Goal: Transaction & Acquisition: Purchase product/service

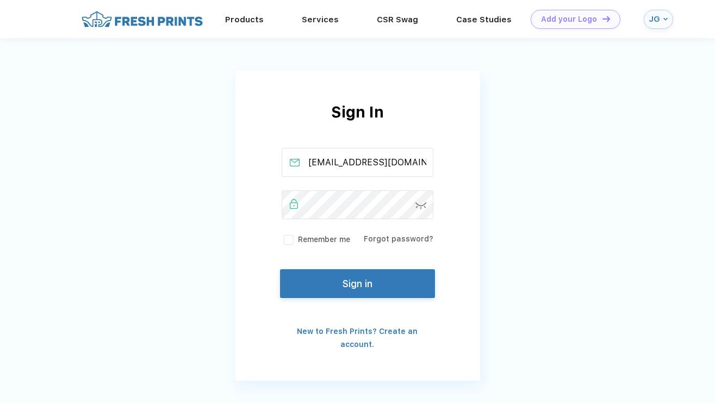
click at [326, 286] on button "Sign in" at bounding box center [357, 283] width 154 height 29
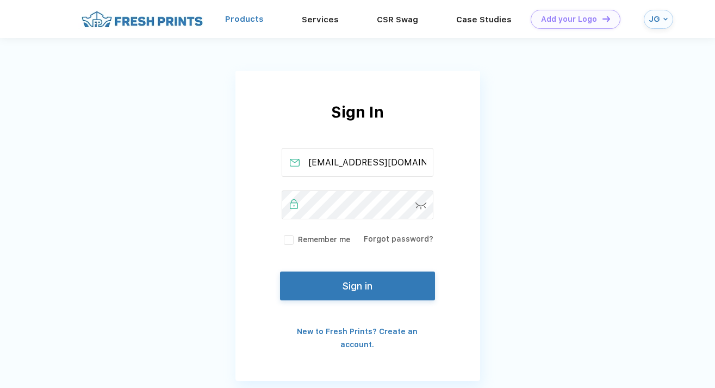
click at [260, 20] on link "Products" at bounding box center [244, 19] width 39 height 10
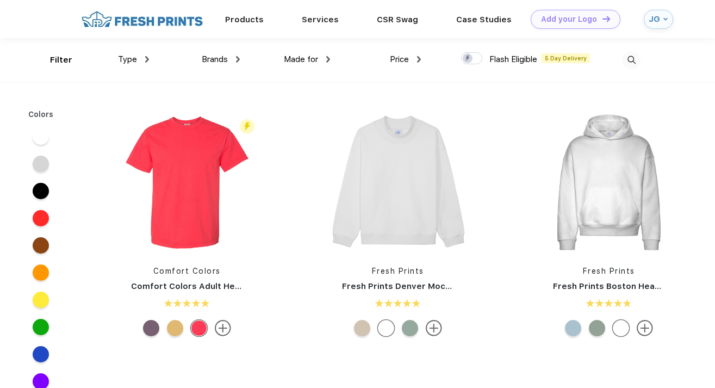
scroll to position [1, 0]
click at [630, 53] on img at bounding box center [632, 60] width 18 height 18
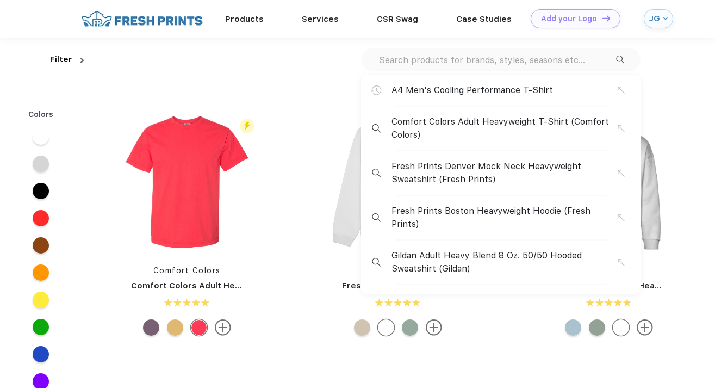
click at [560, 90] on div "A4 Men's Cooling Performance T-Shirt" at bounding box center [505, 90] width 226 height 13
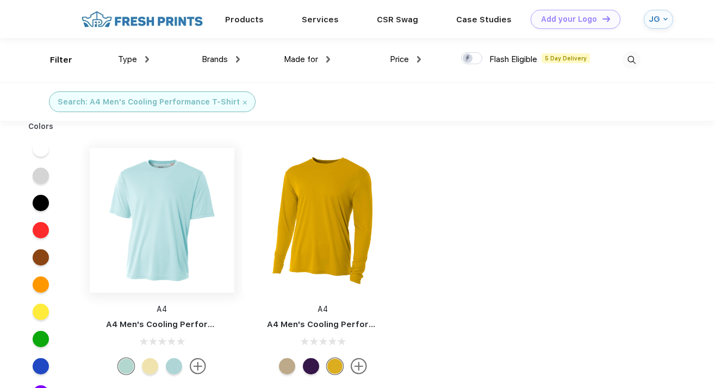
click at [150, 201] on img at bounding box center [162, 220] width 145 height 145
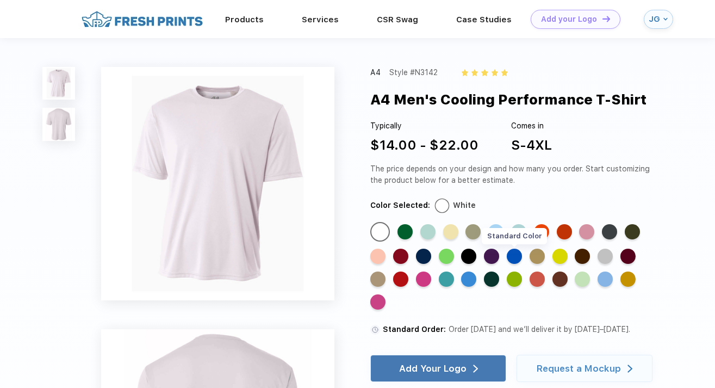
click at [519, 254] on div "Standard Color" at bounding box center [514, 256] width 15 height 15
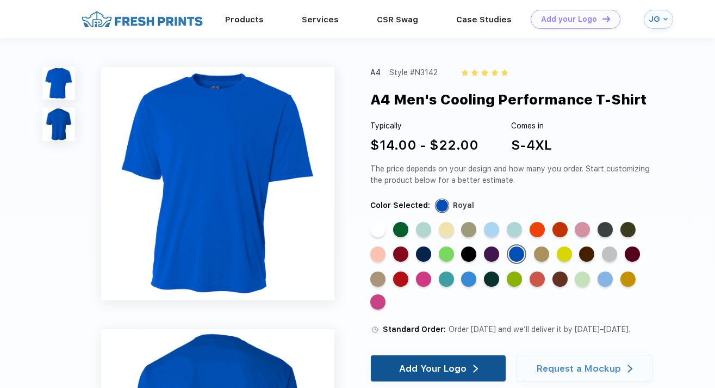
click at [455, 368] on div "Add Your Logo" at bounding box center [432, 368] width 67 height 11
